Goal: Information Seeking & Learning: Check status

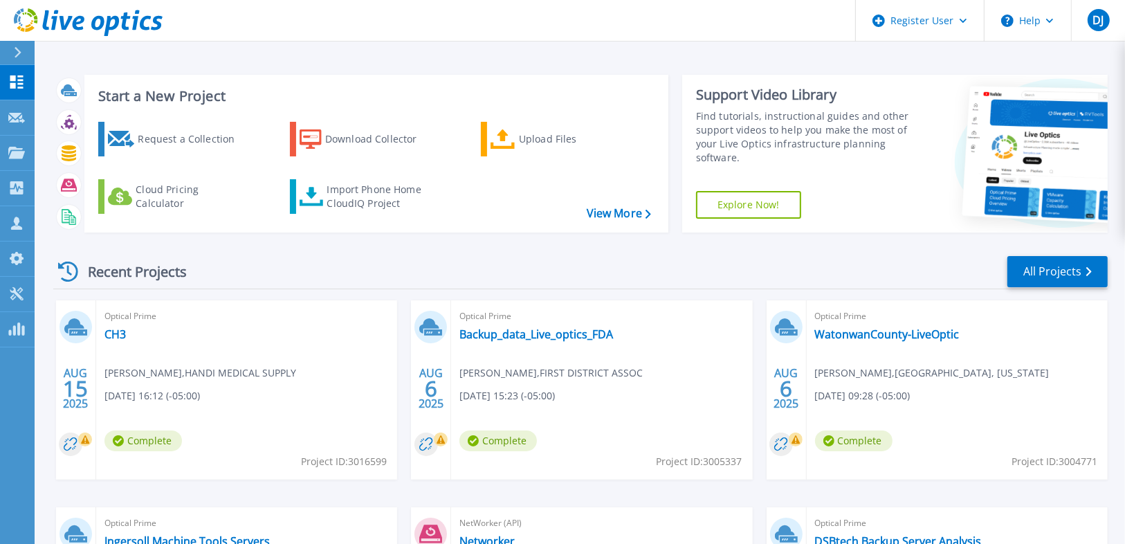
click at [23, 53] on div at bounding box center [23, 53] width 22 height 24
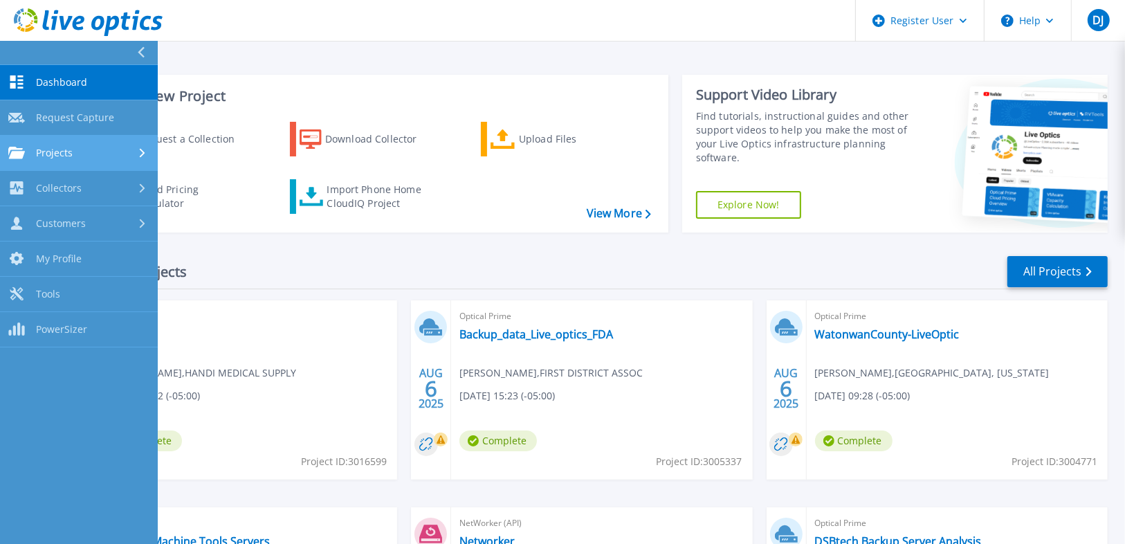
click at [123, 145] on link "Projects Projects" at bounding box center [79, 153] width 158 height 35
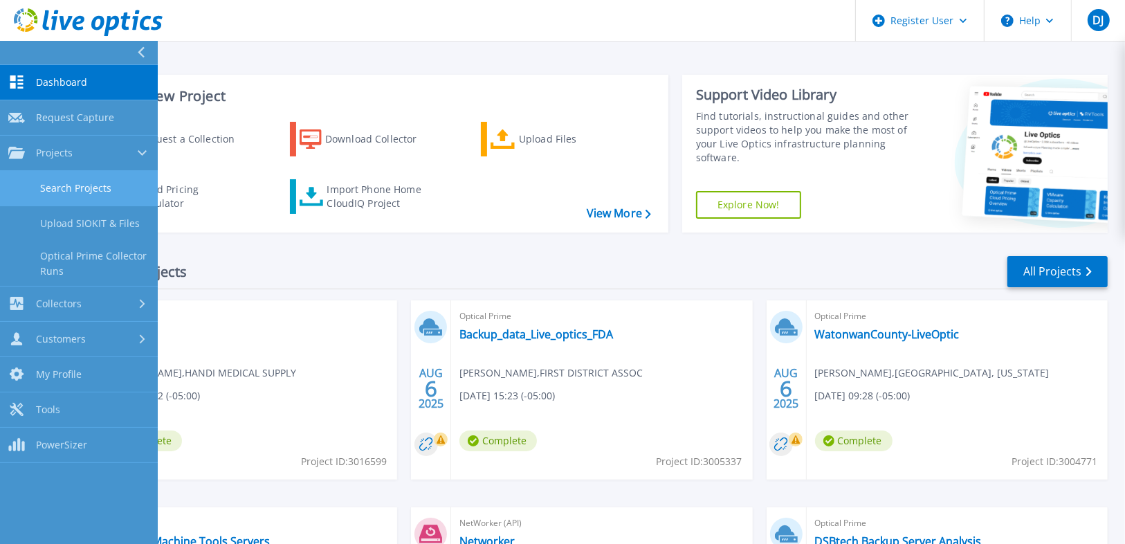
click at [90, 201] on link "Search Projects" at bounding box center [79, 188] width 158 height 35
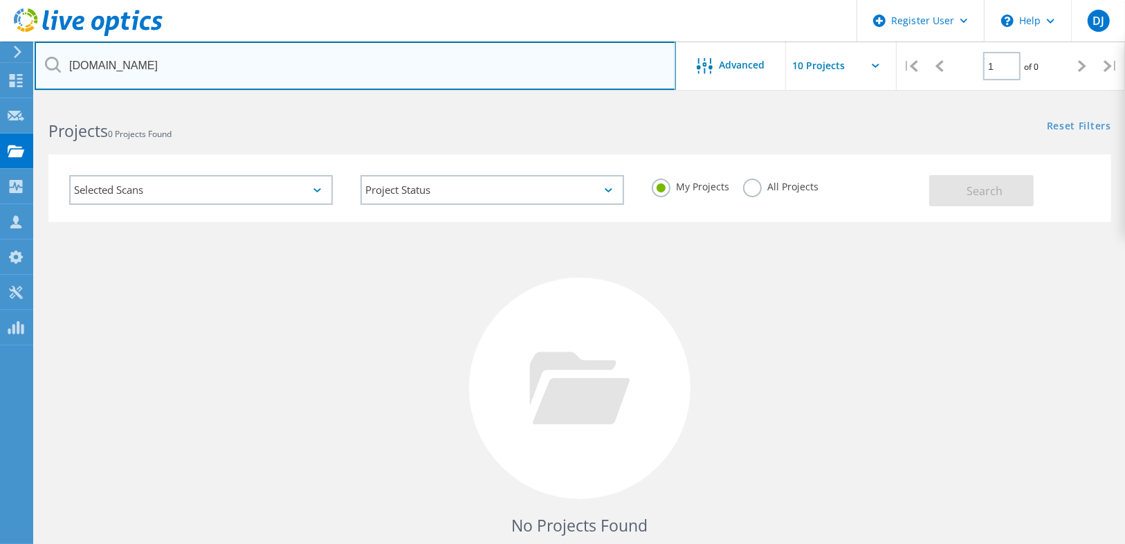
click at [194, 72] on input "snbonline.com" at bounding box center [356, 66] width 642 height 48
paste input "jamenzanchi@alplighting"
drag, startPoint x: 142, startPoint y: 67, endPoint x: 46, endPoint y: 66, distance: 95.5
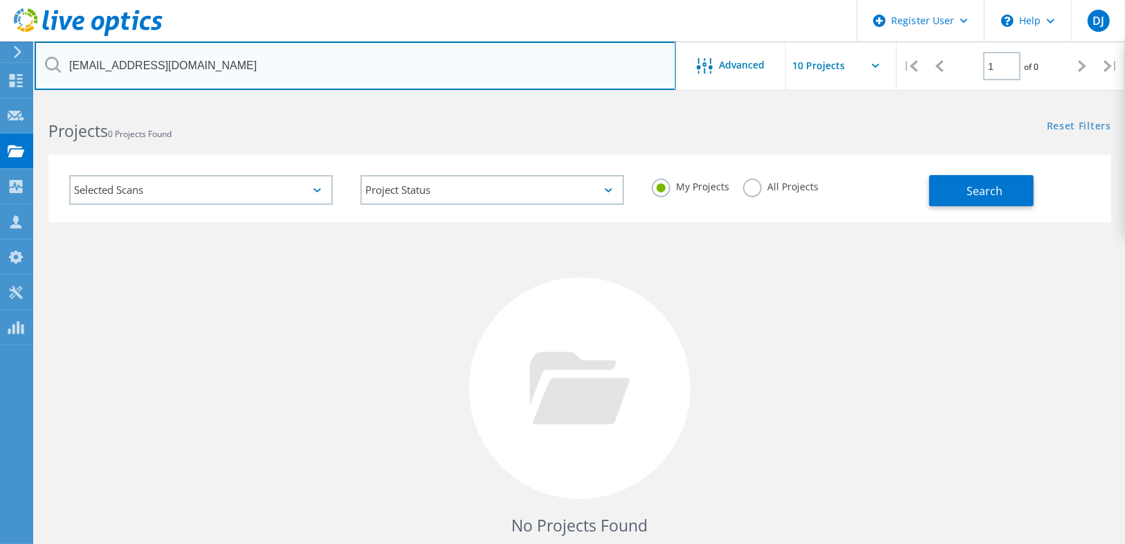
click at [46, 66] on div "jamenzanchi@alplighting.com" at bounding box center [355, 66] width 641 height 48
type input "alplighting.com"
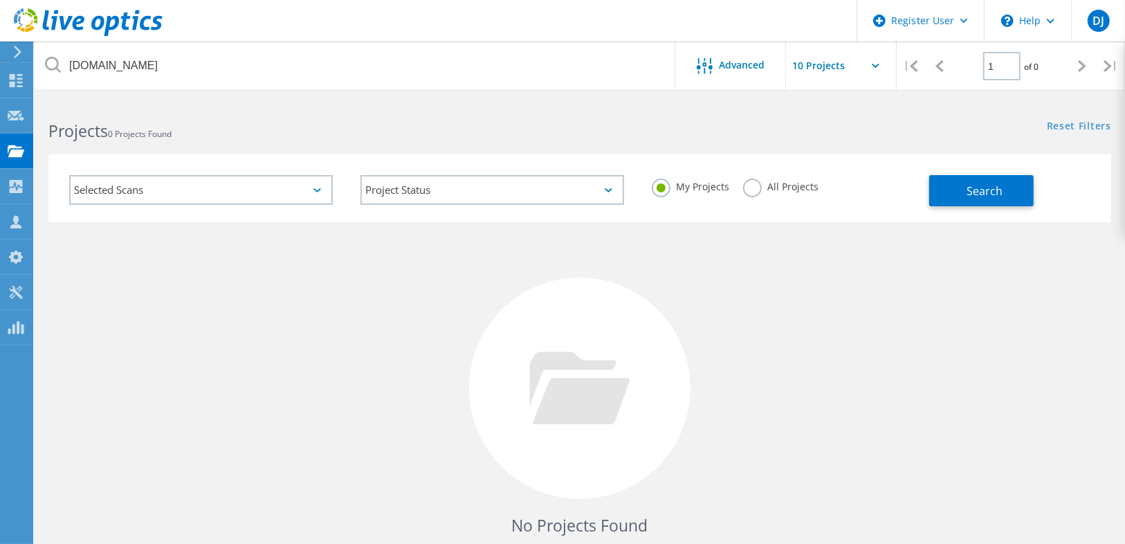
click at [763, 175] on div "My Projects All Projects" at bounding box center [783, 186] width 291 height 51
click at [763, 182] on label "All Projects" at bounding box center [780, 185] width 75 height 13
click at [0, 0] on input "All Projects" at bounding box center [0, 0] width 0 height 0
click at [982, 194] on span "Search" at bounding box center [985, 190] width 36 height 15
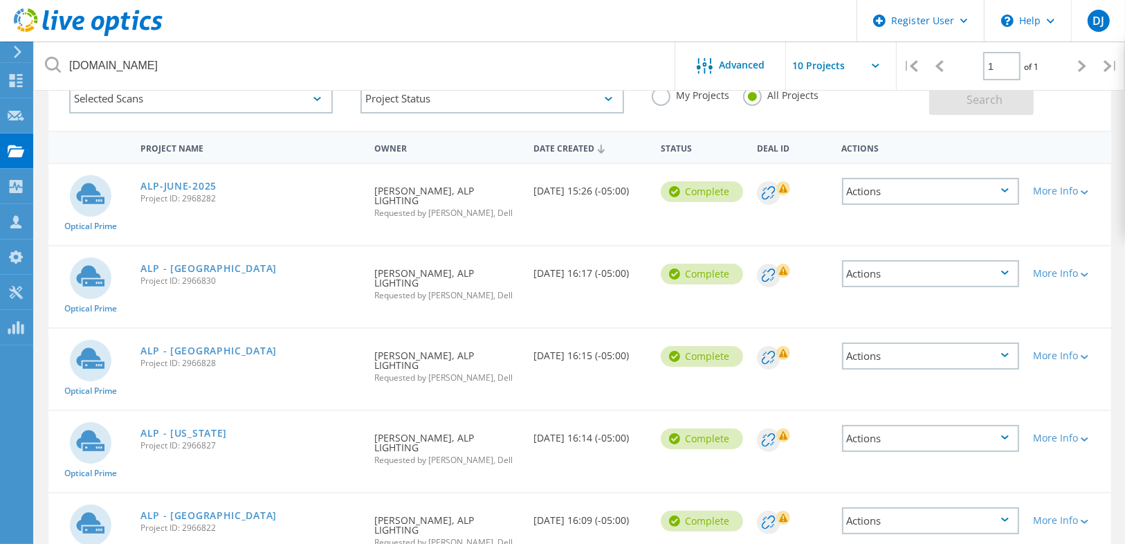
scroll to position [111, 0]
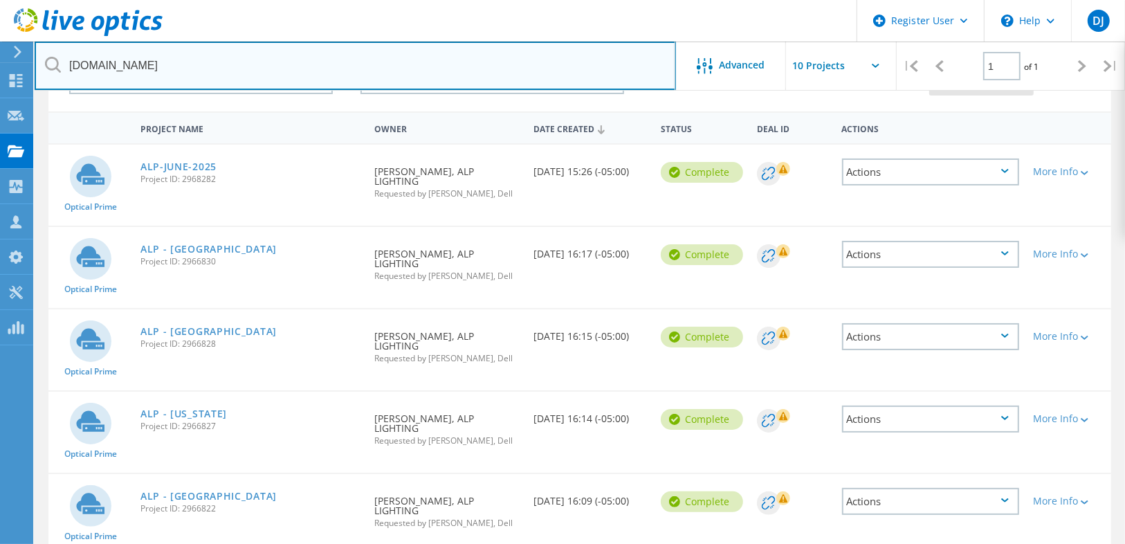
drag, startPoint x: 45, startPoint y: 67, endPoint x: 62, endPoint y: 55, distance: 20.9
click at [62, 55] on input "alplighting.com" at bounding box center [356, 66] width 642 height 48
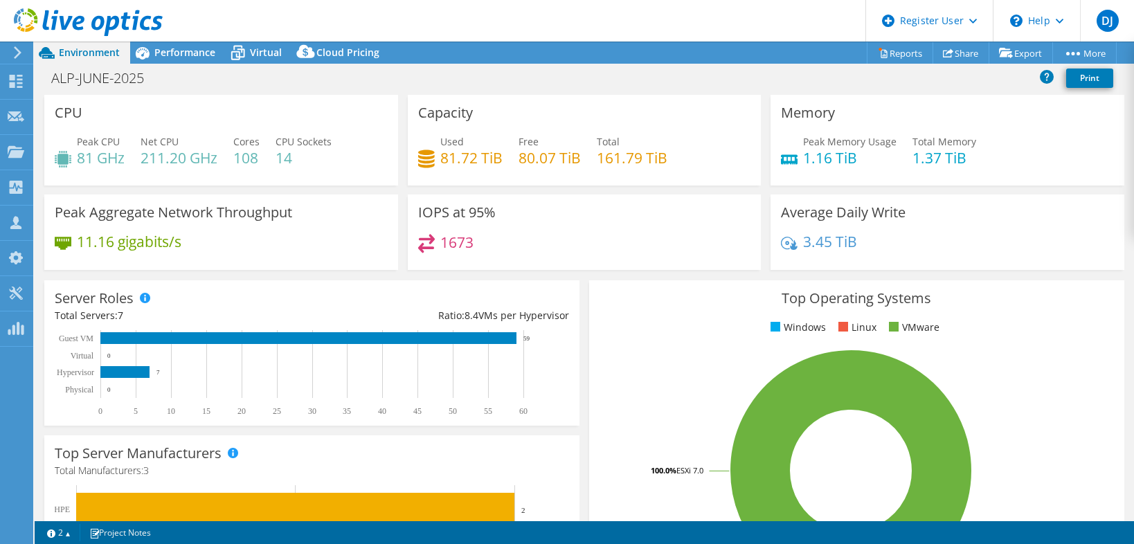
select select "USD"
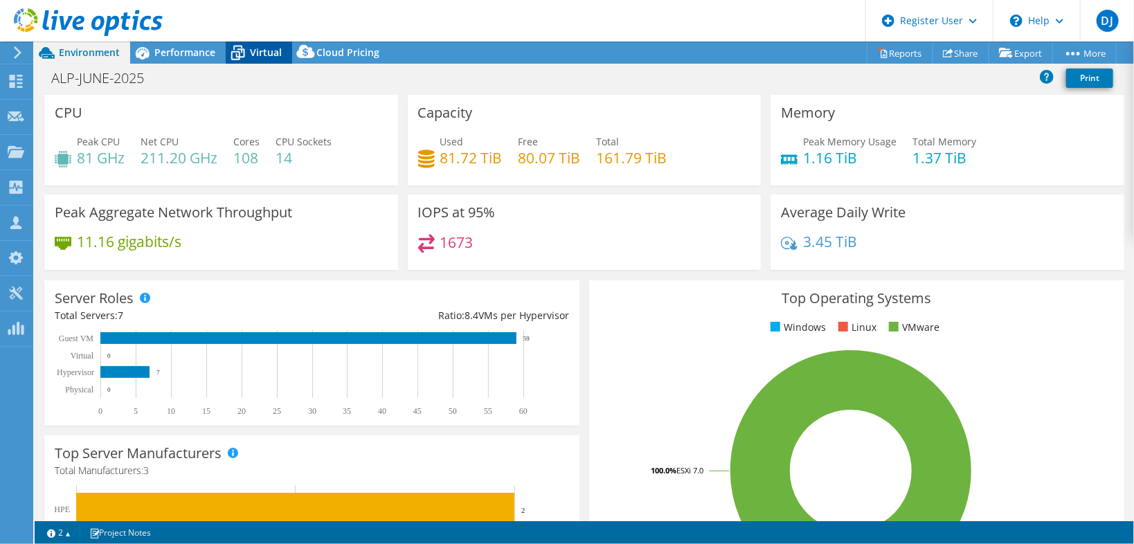
click at [279, 53] on span "Virtual" at bounding box center [266, 52] width 32 height 13
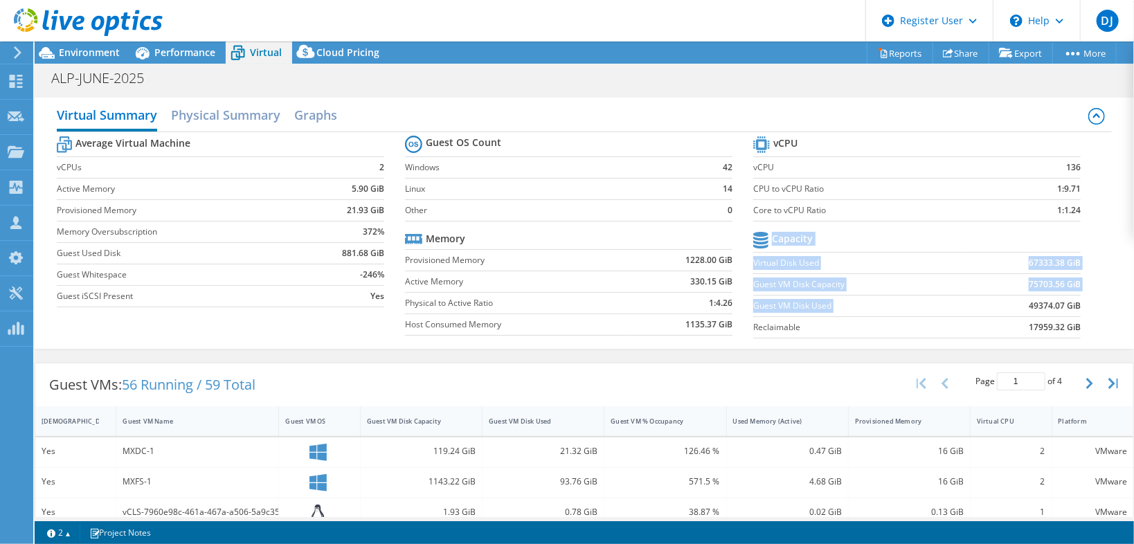
drag, startPoint x: 1010, startPoint y: 303, endPoint x: 1075, endPoint y: 303, distance: 65.1
click at [1075, 303] on section "vCPU vCPU 136 CPU to vCPU Ratio 1:9.71 Core to vCPU Ratio 1:1.24 Capacity Virtu…" at bounding box center [927, 239] width 348 height 212
click at [1080, 303] on section "vCPU vCPU 136 CPU to vCPU Ratio 1:9.71 Core to vCPU Ratio 1:1.24 Capacity Virtu…" at bounding box center [927, 239] width 348 height 212
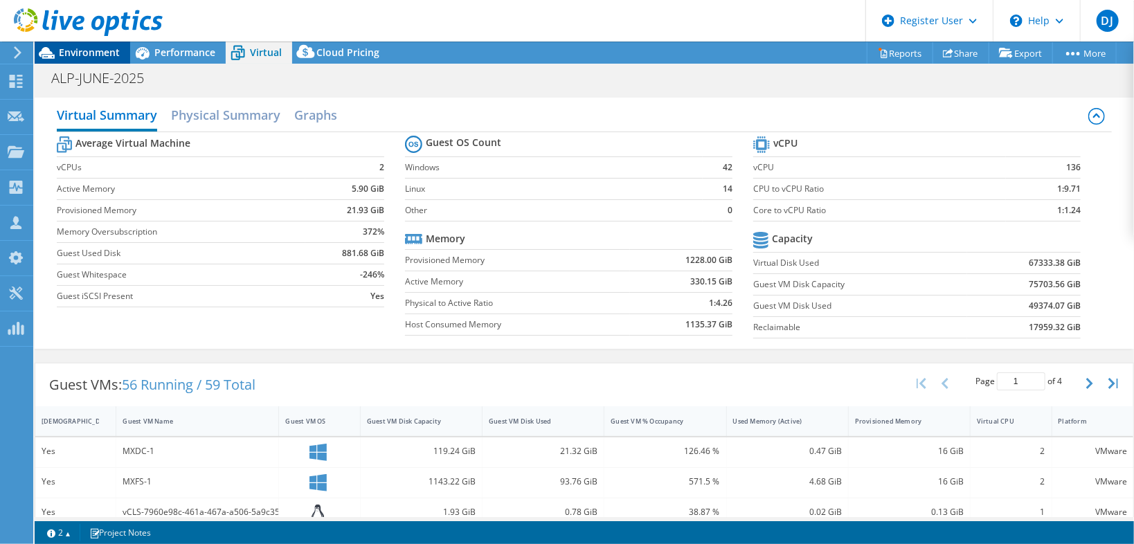
click at [107, 53] on span "Environment" at bounding box center [89, 52] width 61 height 13
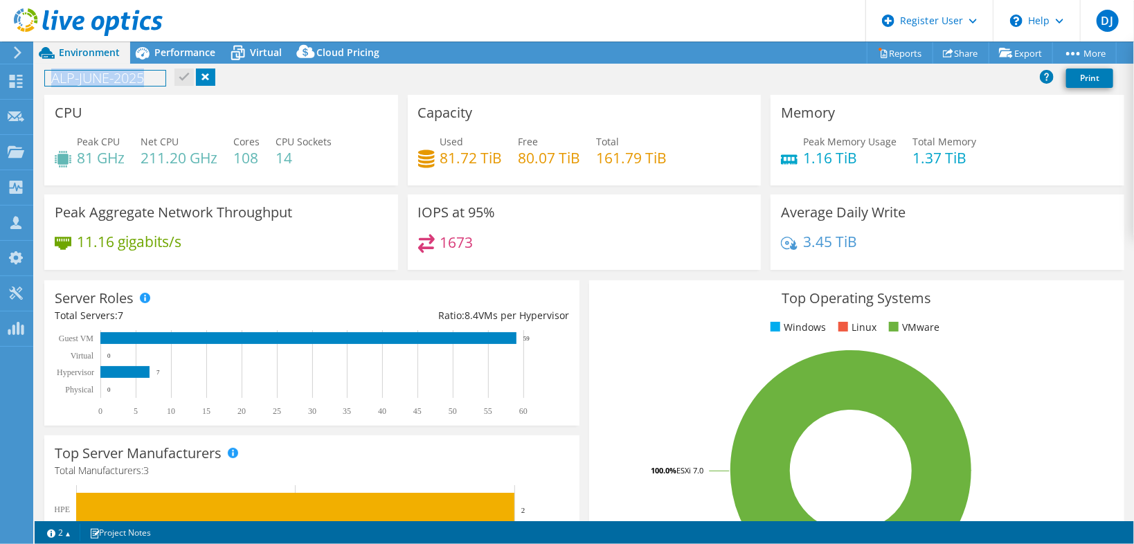
drag, startPoint x: 169, startPoint y: 89, endPoint x: 49, endPoint y: 72, distance: 120.9
click at [49, 72] on div "ALP-JUNE-2025 Print" at bounding box center [584, 78] width 1099 height 26
click at [285, 83] on div "ALP-JUNE-2025 Print" at bounding box center [584, 78] width 1099 height 26
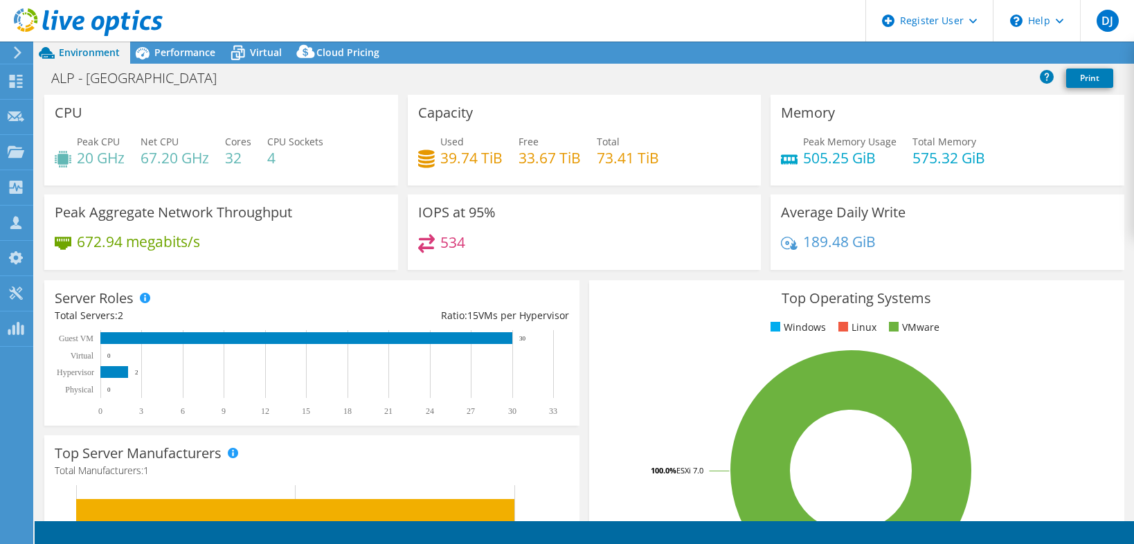
select select "USD"
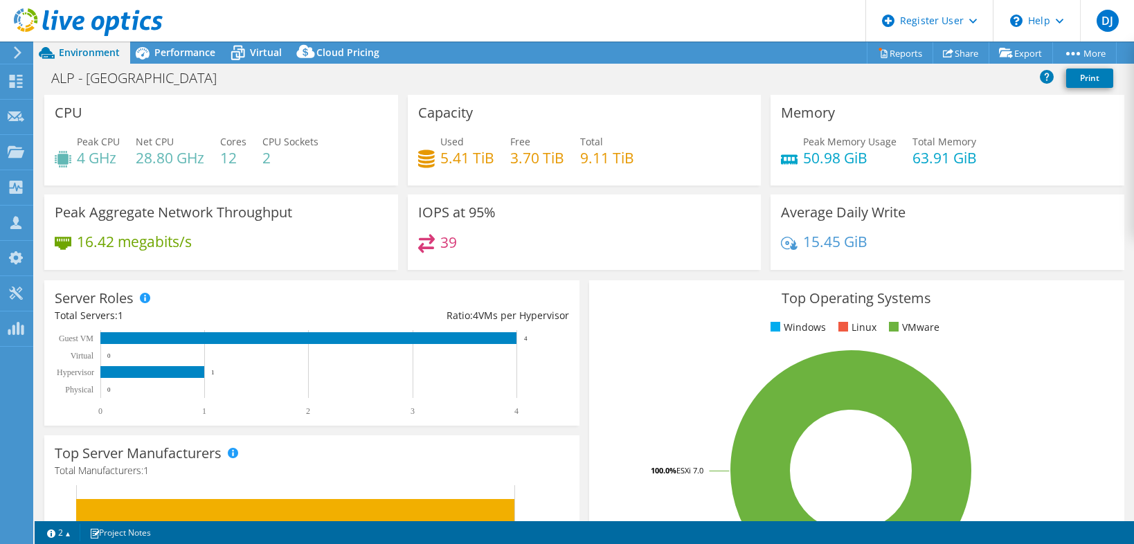
select select "USD"
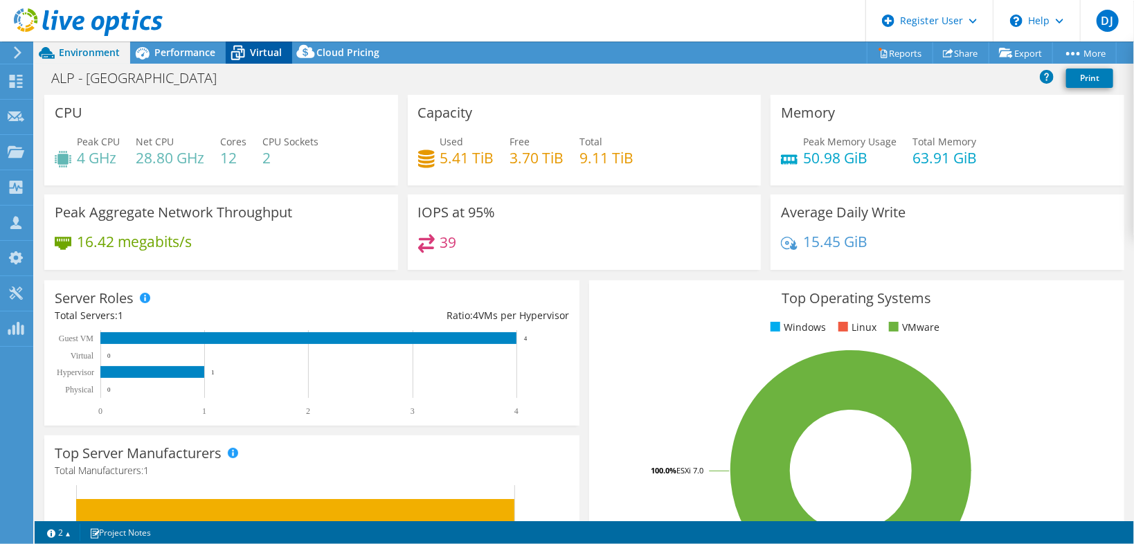
click at [278, 55] on span "Virtual" at bounding box center [266, 52] width 32 height 13
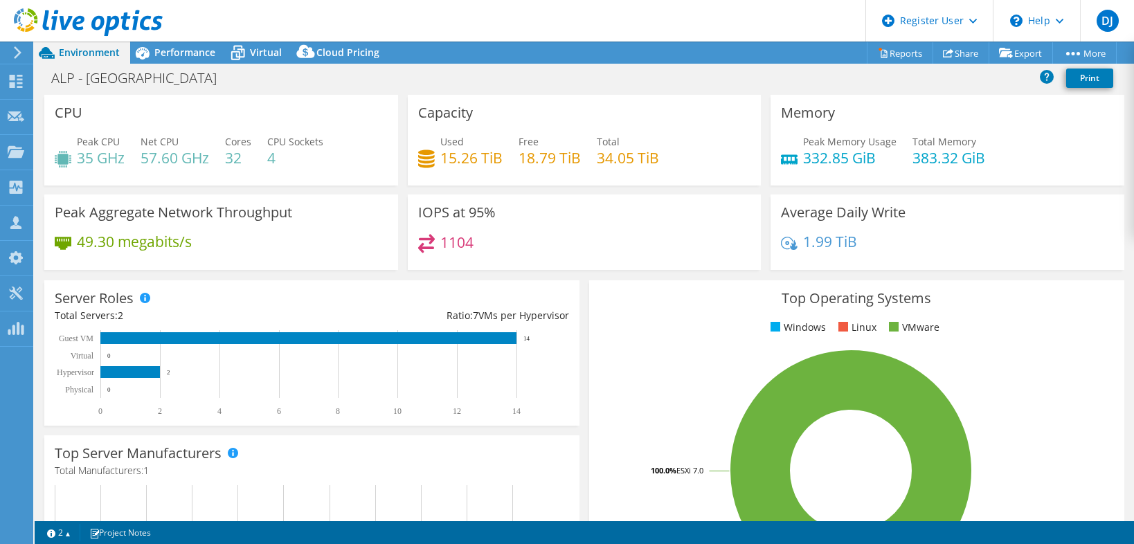
select select "USD"
